Goal: Consume media (video, audio): Consume media (video, audio)

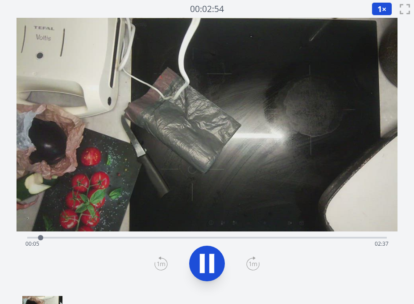
click at [79, 237] on div "Time elapsed: 00:05 Time remaining: 02:37" at bounding box center [206, 244] width 363 height 14
click at [105, 236] on div "Time elapsed: 00:23 Time remaining: 02:19" at bounding box center [206, 237] width 359 height 11
click at [141, 238] on div "Time elapsed: 00:36 Time remaining: 02:06" at bounding box center [206, 244] width 363 height 14
click at [196, 237] on div "Time elapsed: 01:05 Time remaining: 01:37" at bounding box center [206, 237] width 359 height 11
click at [181, 236] on div "Time elapsed: 01:18 Time remaining: 01:24" at bounding box center [206, 237] width 359 height 11
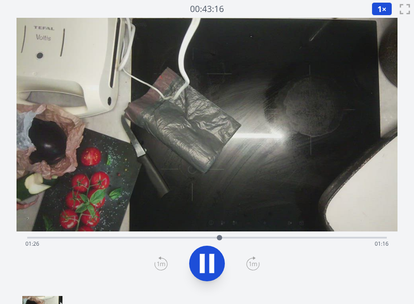
click at [382, 7] on button "1 ×" at bounding box center [381, 8] width 21 height 13
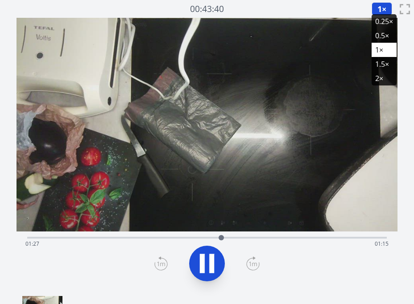
click at [383, 78] on li "2×" at bounding box center [383, 78] width 25 height 14
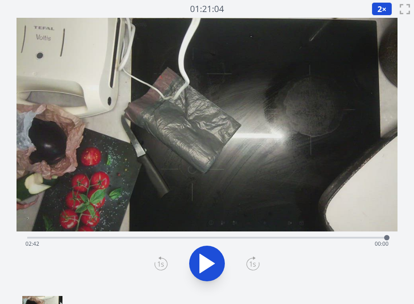
click at [209, 256] on icon at bounding box center [206, 263] width 25 height 25
click at [140, 239] on div "Time elapsed: 00:01 Time remaining: 02:42" at bounding box center [206, 244] width 363 height 14
click at [110, 238] on div "Time elapsed: 00:51 Time remaining: 01:52" at bounding box center [206, 244] width 363 height 14
drag, startPoint x: 133, startPoint y: 236, endPoint x: 167, endPoint y: 237, distance: 33.9
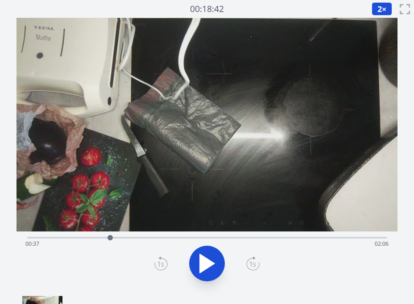
click at [134, 237] on div "Time elapsed: 00:37 Time remaining: 02:06" at bounding box center [206, 237] width 359 height 11
drag, startPoint x: 180, startPoint y: 236, endPoint x: 188, endPoint y: 239, distance: 8.9
click at [180, 238] on div "Time elapsed: 00:48 Time remaining: 01:55" at bounding box center [206, 237] width 359 height 11
click at [200, 238] on div "Time elapsed: 01:09 Time remaining: 01:34" at bounding box center [206, 244] width 363 height 14
click at [223, 248] on div "Time elapsed: 01:18 Time remaining: 01:25" at bounding box center [206, 244] width 363 height 14
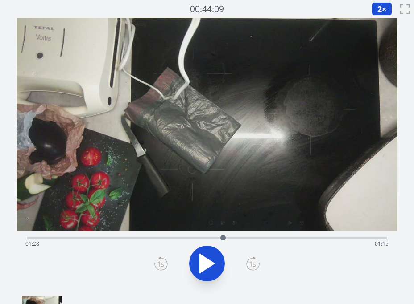
click at [213, 256] on icon at bounding box center [206, 263] width 25 height 25
click at [213, 256] on icon at bounding box center [211, 264] width 5 height 19
click at [211, 263] on icon at bounding box center [207, 264] width 15 height 19
click at [211, 263] on icon at bounding box center [211, 264] width 5 height 19
click at [211, 263] on icon at bounding box center [207, 264] width 15 height 19
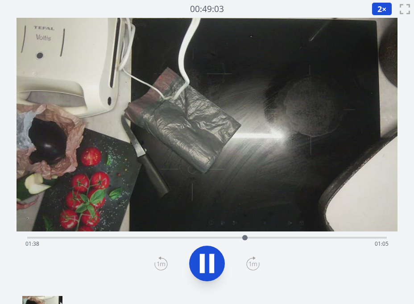
click at [263, 241] on div "Time elapsed: 01:38 Time remaining: 01:05" at bounding box center [206, 244] width 363 height 14
click at [298, 238] on div "Time elapsed: 01:57 Time remaining: 00:46" at bounding box center [206, 244] width 363 height 14
click at [201, 267] on icon at bounding box center [202, 264] width 5 height 19
drag, startPoint x: 215, startPoint y: 261, endPoint x: 221, endPoint y: 259, distance: 6.5
click at [216, 260] on icon at bounding box center [206, 263] width 25 height 25
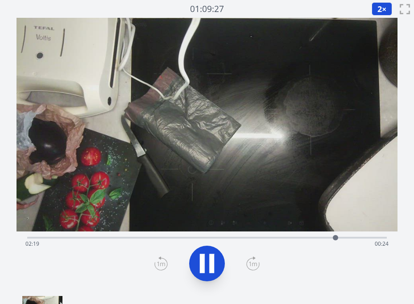
click at [210, 263] on icon at bounding box center [211, 264] width 5 height 19
click at [210, 259] on icon at bounding box center [206, 263] width 25 height 25
click at [207, 259] on icon at bounding box center [206, 263] width 25 height 25
click at [173, 235] on div "Time elapsed: 02:27 Time remaining: 00:16" at bounding box center [206, 237] width 359 height 11
click at [211, 263] on icon at bounding box center [211, 264] width 5 height 19
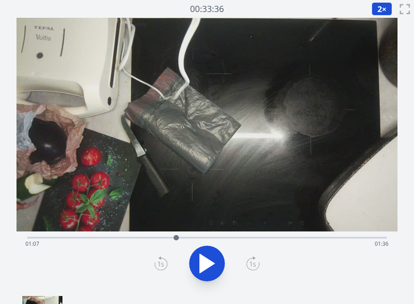
click at [231, 239] on div "Time elapsed: 01:07 Time remaining: 01:36" at bounding box center [206, 244] width 363 height 14
click at [257, 238] on div "Time elapsed: 01:32 Time remaining: 01:11" at bounding box center [206, 244] width 363 height 14
click at [289, 238] on div "Time elapsed: 01:44 Time remaining: 00:59" at bounding box center [206, 244] width 363 height 14
click at [310, 239] on div "Time elapsed: 01:58 Time remaining: 00:44" at bounding box center [206, 244] width 363 height 14
click at [279, 237] on div "Time elapsed: 02:07 Time remaining: 00:35" at bounding box center [206, 244] width 363 height 14
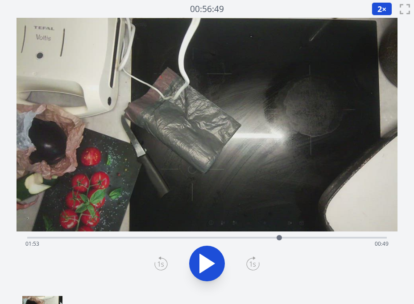
click at [288, 238] on div "Time elapsed: 01:53 Time remaining: 00:49" at bounding box center [206, 244] width 363 height 14
click at [322, 239] on div "Time elapsed: 01:57 Time remaining: 00:45" at bounding box center [206, 244] width 363 height 14
click at [237, 239] on div "Time elapsed: 02:13 Time remaining: 00:30" at bounding box center [206, 244] width 363 height 14
click at [250, 238] on div "Time elapsed: 01:34 Time remaining: 01:08" at bounding box center [206, 244] width 363 height 14
drag, startPoint x: 330, startPoint y: 234, endPoint x: 336, endPoint y: 240, distance: 7.9
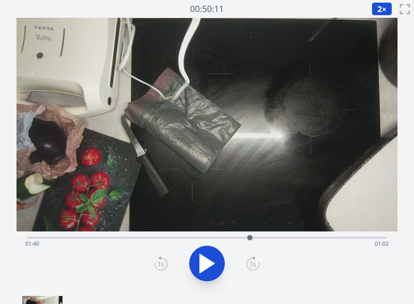
click at [332, 236] on div "Time elapsed: 01:40 Time remaining: 01:02" at bounding box center [206, 237] width 359 height 11
click at [341, 238] on div "Time elapsed: 02:17 Time remaining: 00:25" at bounding box center [206, 244] width 363 height 14
click at [352, 238] on div "Time elapsed: 02:21 Time remaining: 00:21" at bounding box center [206, 244] width 363 height 14
click at [167, 238] on div "Time elapsed: 02:26 Time remaining: 00:16" at bounding box center [206, 244] width 363 height 14
click at [187, 238] on div "Time elapsed: 01:03 Time remaining: 01:40" at bounding box center [206, 244] width 363 height 14
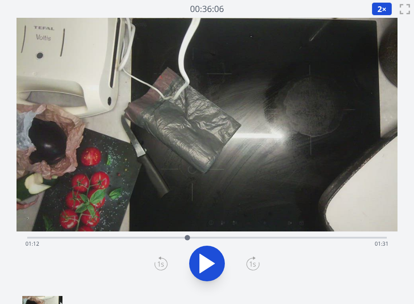
click at [216, 238] on div "Time elapsed: 01:12 Time remaining: 01:31" at bounding box center [206, 244] width 363 height 14
click at [203, 236] on div "Time elapsed: 01:25 Time remaining: 01:18" at bounding box center [206, 237] width 359 height 11
click at [234, 237] on div "Time elapsed: 01:19 Time remaining: 01:23" at bounding box center [206, 244] width 363 height 14
click at [274, 239] on div "Time elapsed: 01:33 Time remaining: 01:09" at bounding box center [206, 244] width 363 height 14
click at [273, 238] on div at bounding box center [273, 237] width 5 height 5
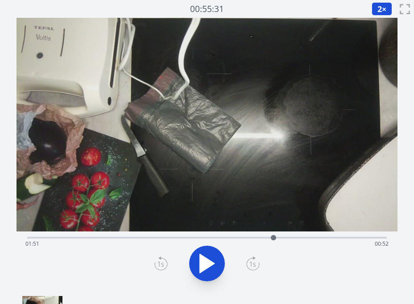
click at [268, 238] on div at bounding box center [273, 237] width 13 height 13
click at [277, 237] on div "Time elapsed: 01:49 Time remaining: 00:54" at bounding box center [206, 244] width 363 height 14
click at [269, 238] on div "Time elapsed: 01:53 Time remaining: 00:50" at bounding box center [206, 244] width 363 height 14
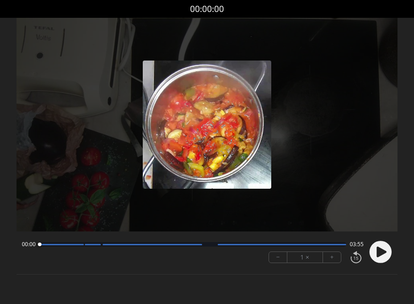
click at [381, 254] on icon at bounding box center [381, 252] width 10 height 11
click at [329, 257] on button "+" at bounding box center [332, 257] width 18 height 11
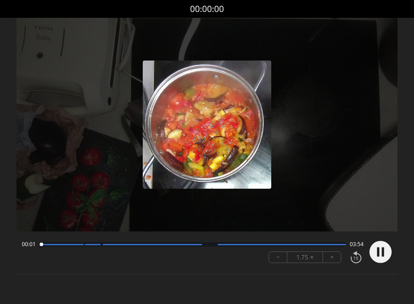
click at [329, 257] on button "+" at bounding box center [332, 257] width 18 height 11
click at [280, 258] on button "−" at bounding box center [278, 257] width 18 height 11
click at [377, 254] on icon at bounding box center [378, 252] width 2 height 9
click at [382, 254] on icon at bounding box center [381, 252] width 10 height 11
